Goal: Task Accomplishment & Management: Manage account settings

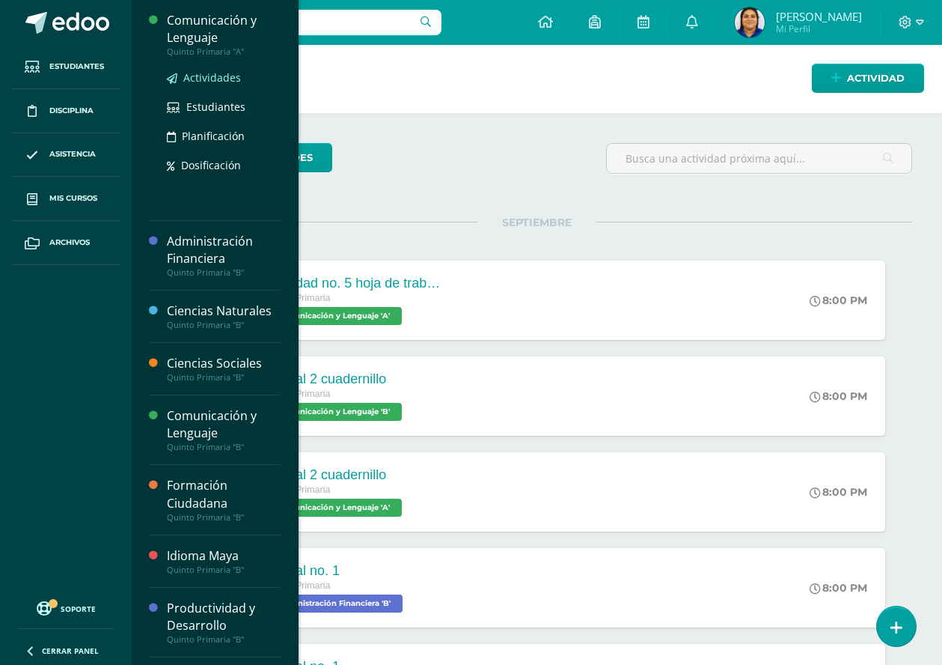
click at [210, 73] on span "Actividades" at bounding box center [212, 77] width 58 height 14
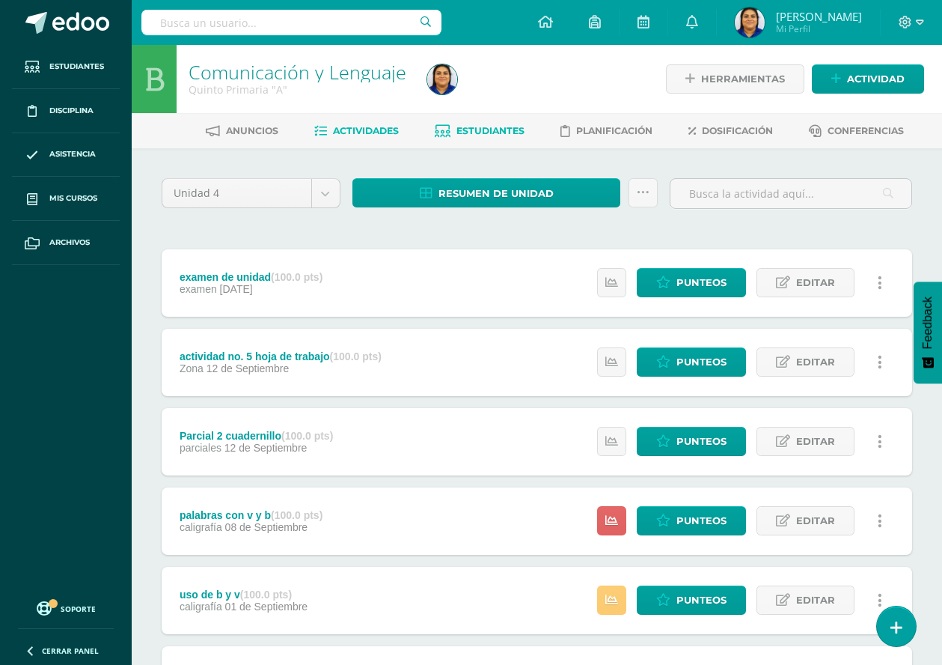
click at [463, 123] on link "Estudiantes" at bounding box center [480, 131] width 90 height 24
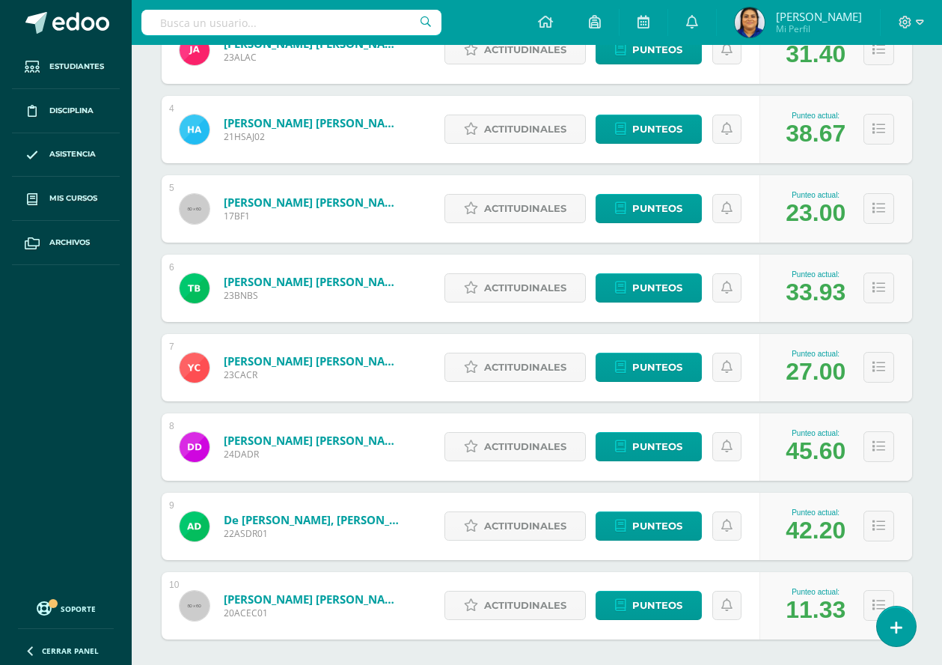
scroll to position [512, 0]
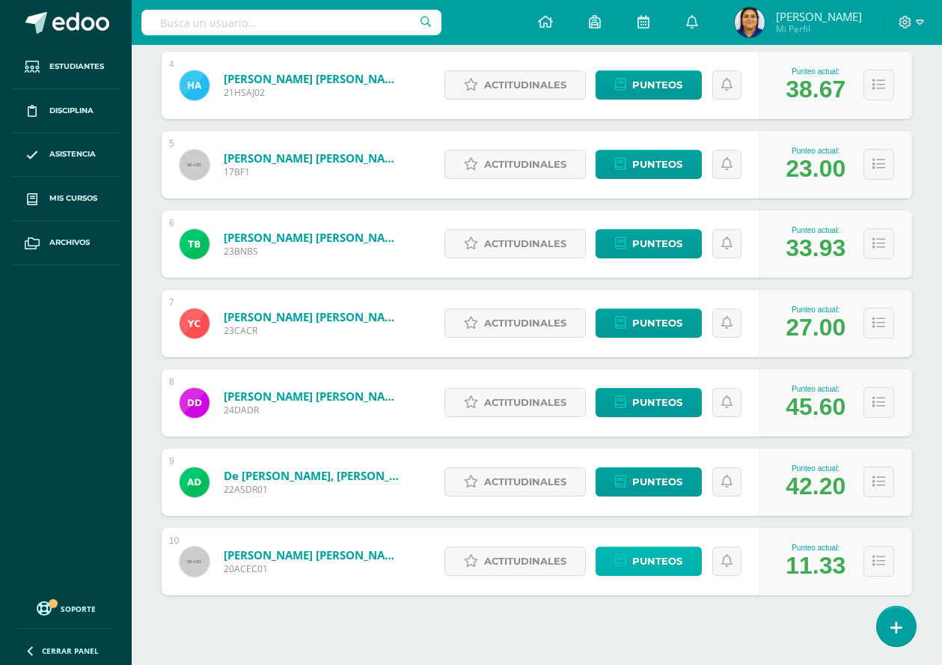
click at [642, 547] on span "Punteos" at bounding box center [658, 561] width 50 height 28
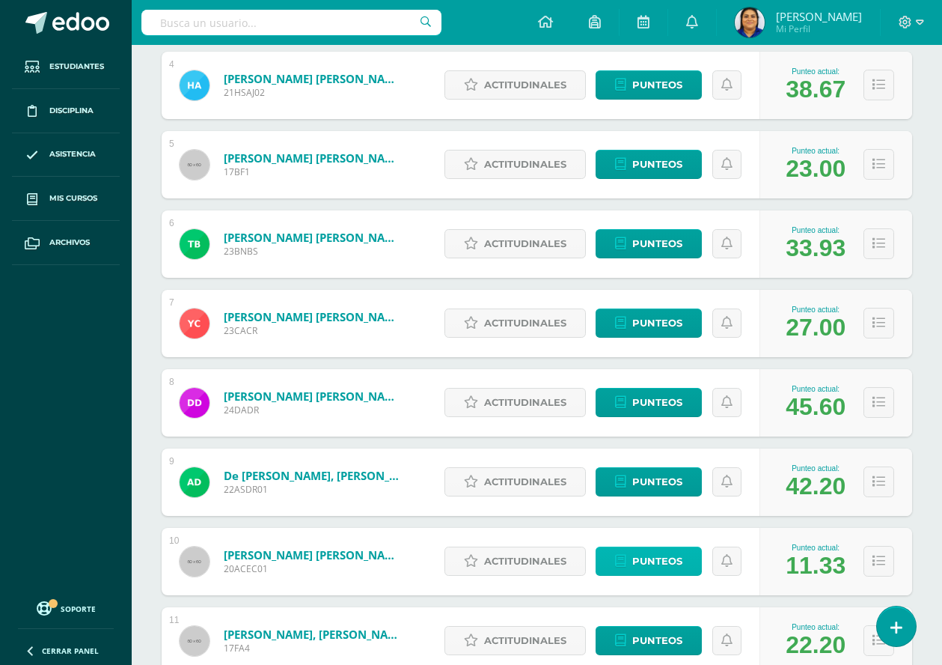
scroll to position [537, 0]
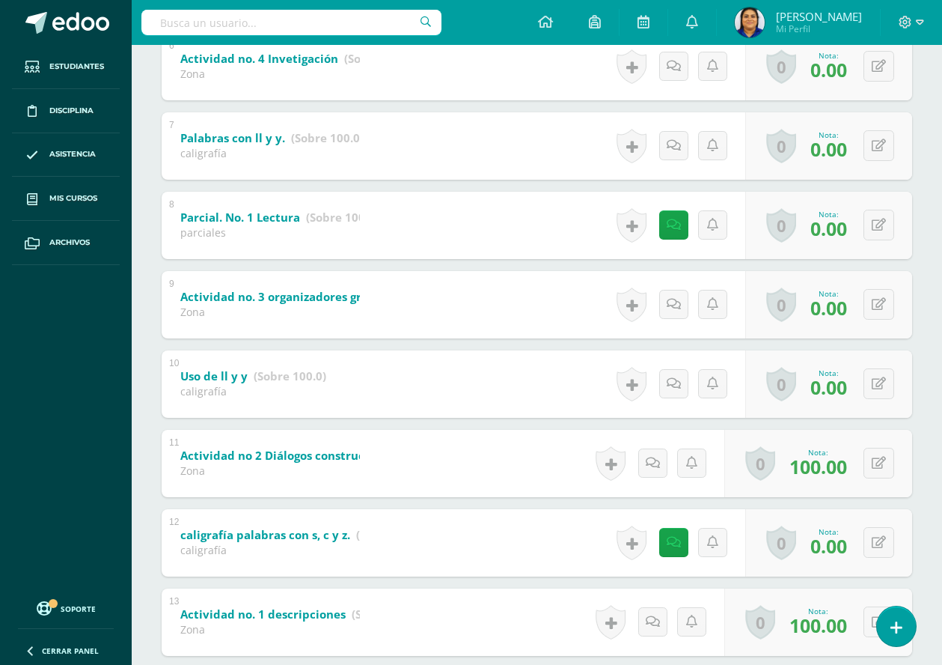
scroll to position [749, 0]
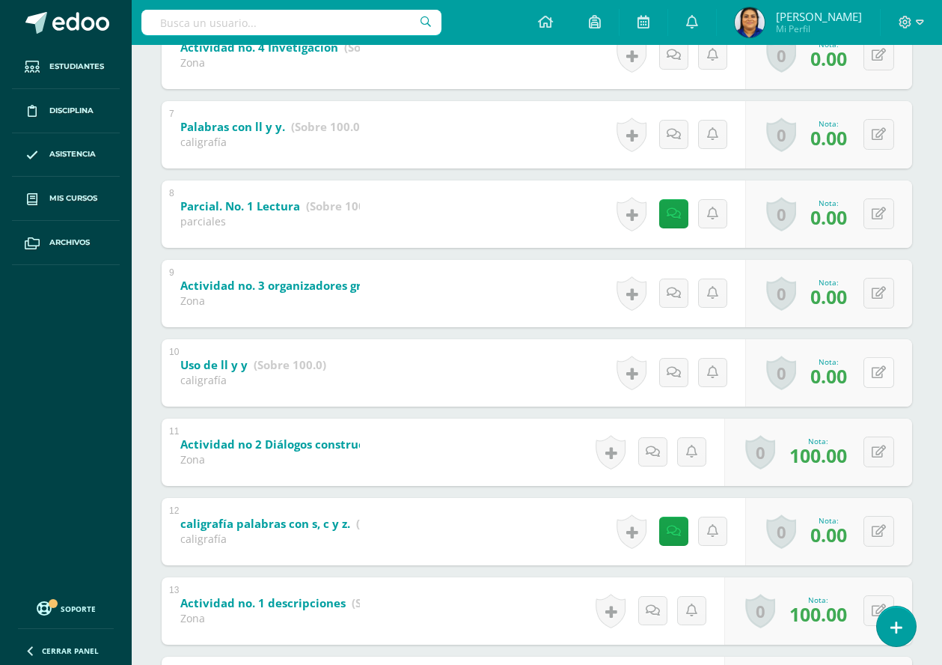
click at [872, 373] on div "0 Logros Logros obtenidos Aún no hay logros agregados Nota: 0.00" at bounding box center [829, 372] width 167 height 67
click at [885, 371] on icon at bounding box center [890, 372] width 15 height 13
type input "60"
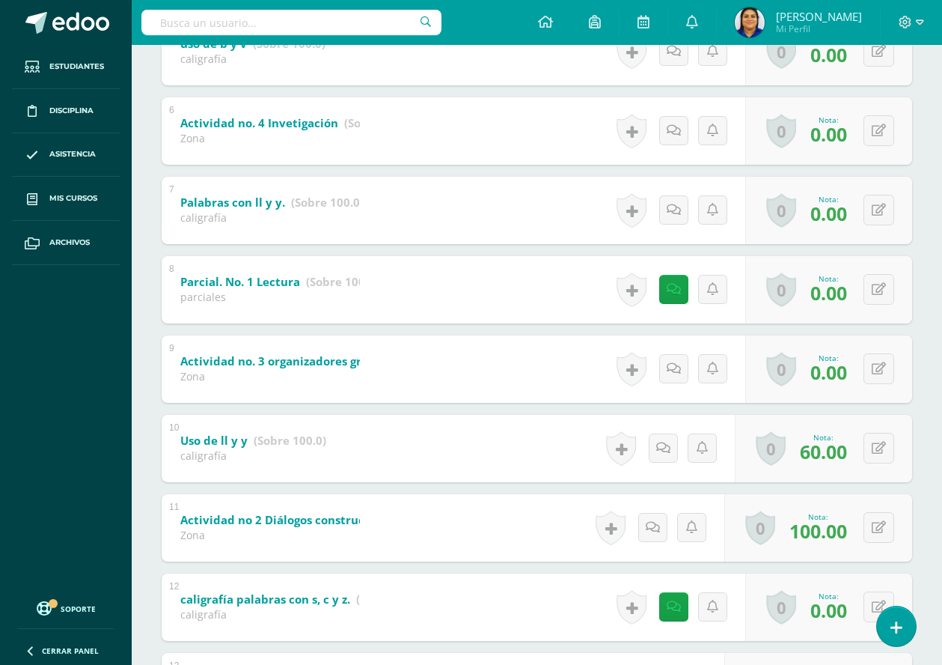
scroll to position [627, 0]
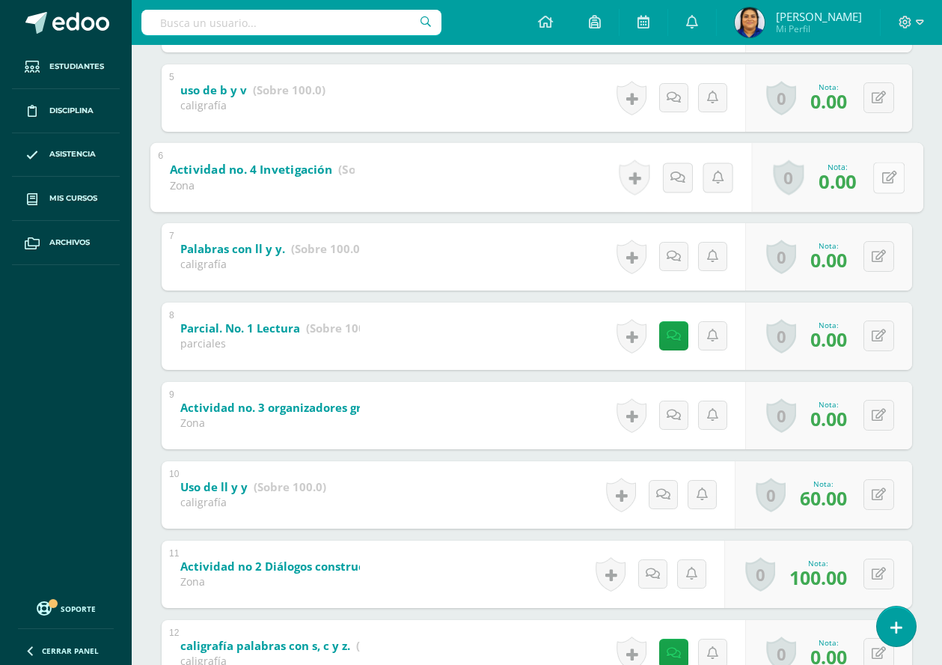
click at [880, 177] on button at bounding box center [889, 177] width 31 height 31
type input "60"
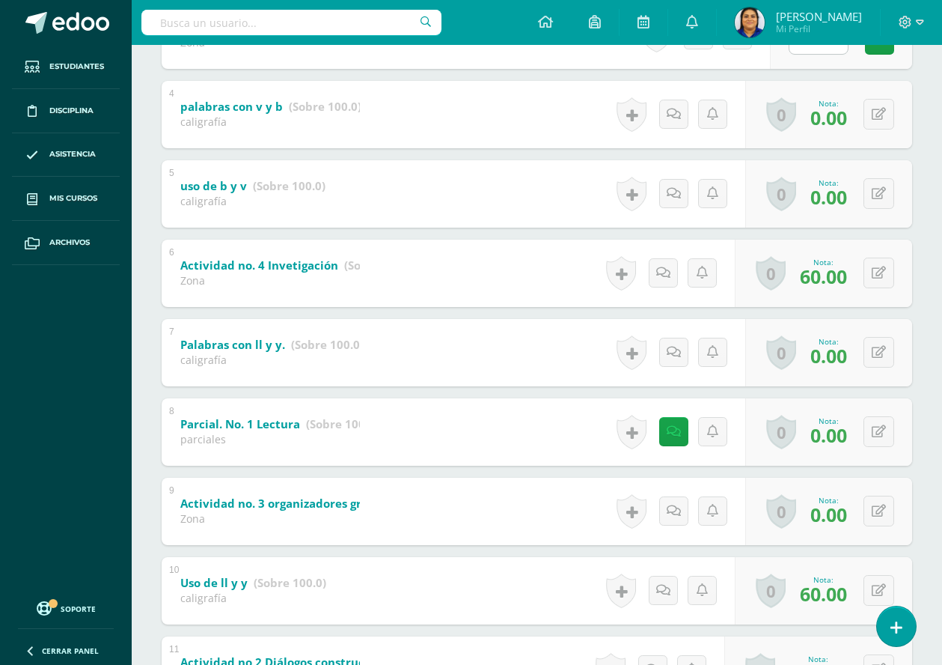
scroll to position [346, 0]
